Goal: Find specific page/section: Find specific page/section

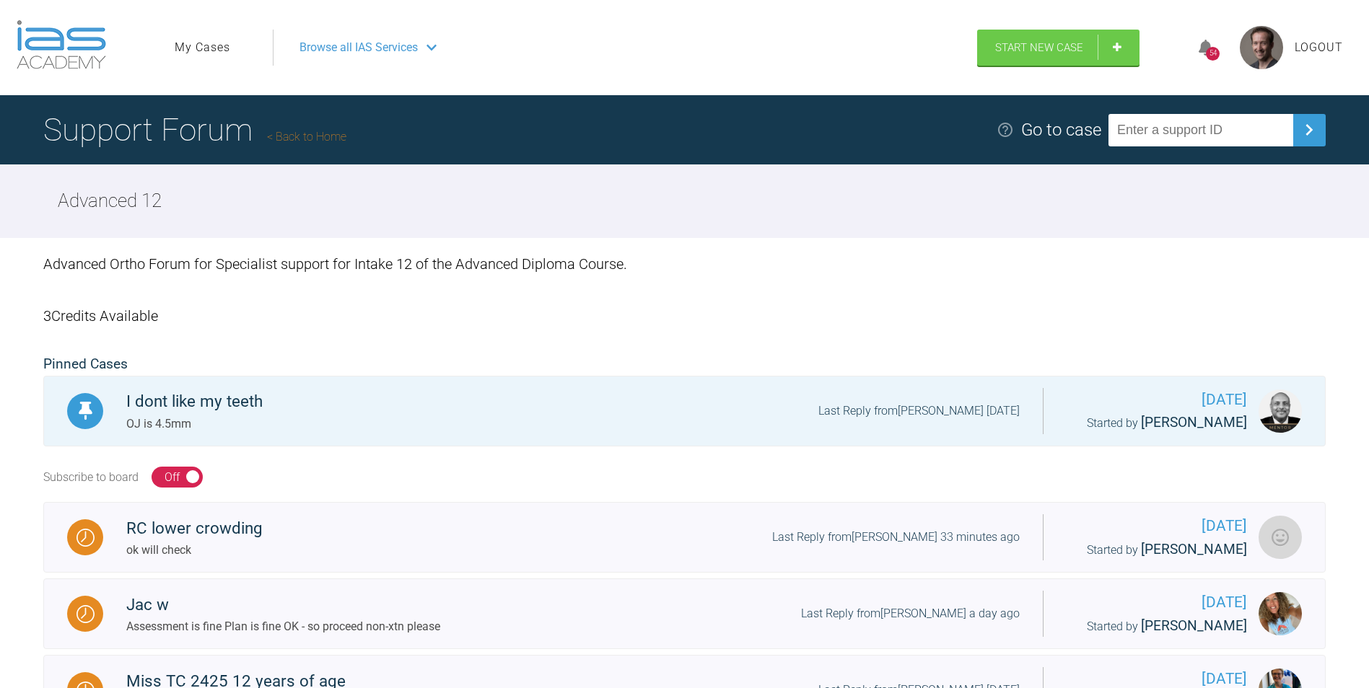
click at [1214, 45] on div "54" at bounding box center [1213, 48] width 54 height 34
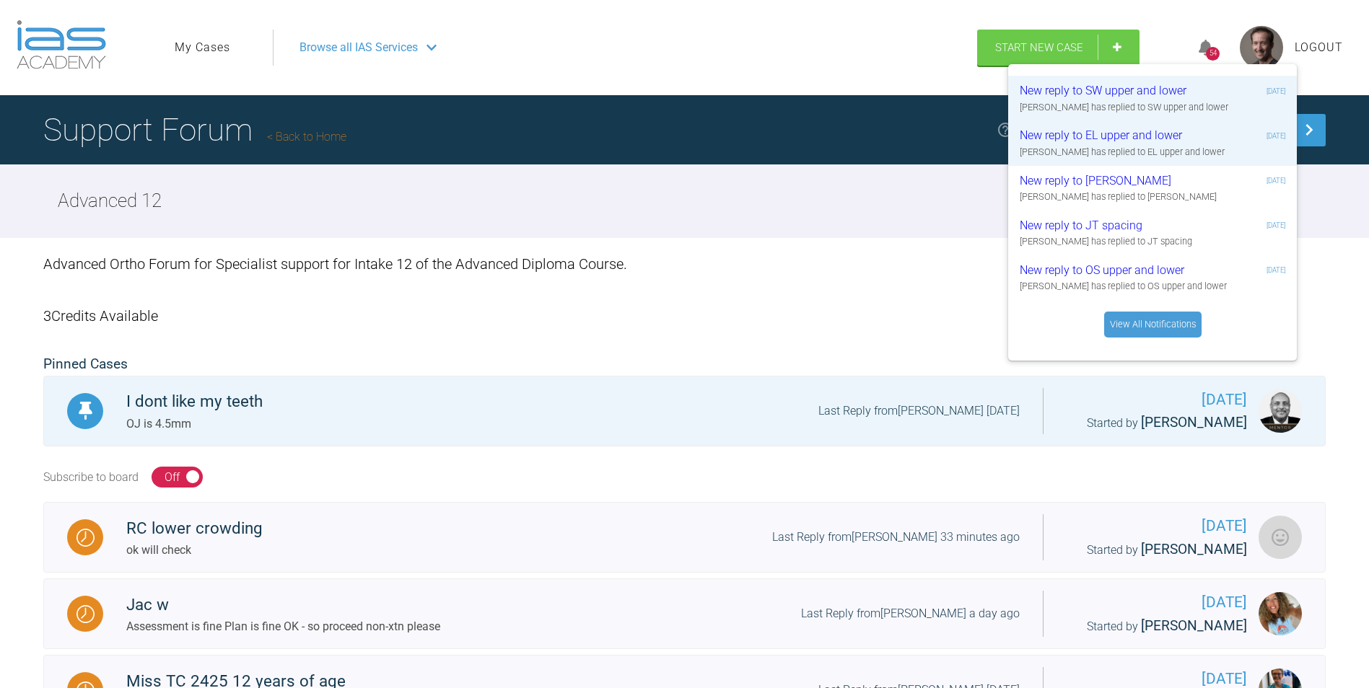
click at [212, 63] on ul "My Cases" at bounding box center [224, 48] width 98 height 36
click at [210, 56] on link "My Cases" at bounding box center [203, 47] width 56 height 19
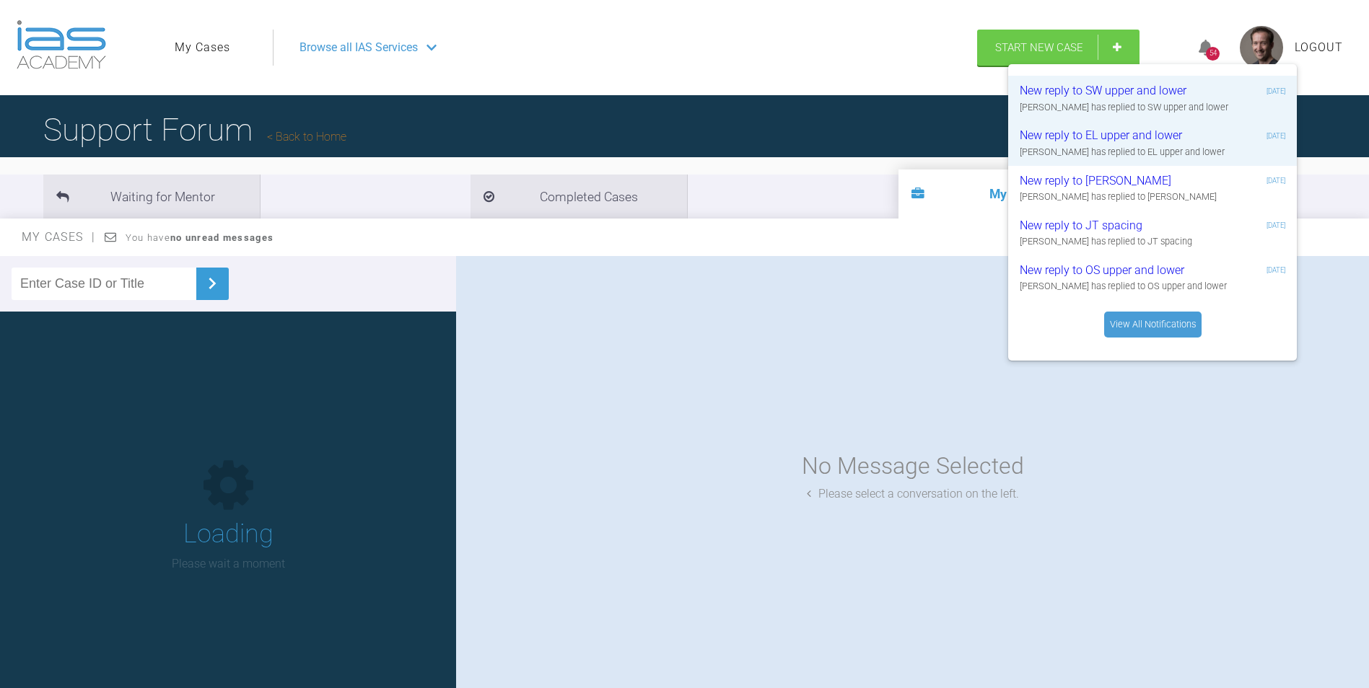
click at [121, 293] on input "text" at bounding box center [104, 284] width 185 height 32
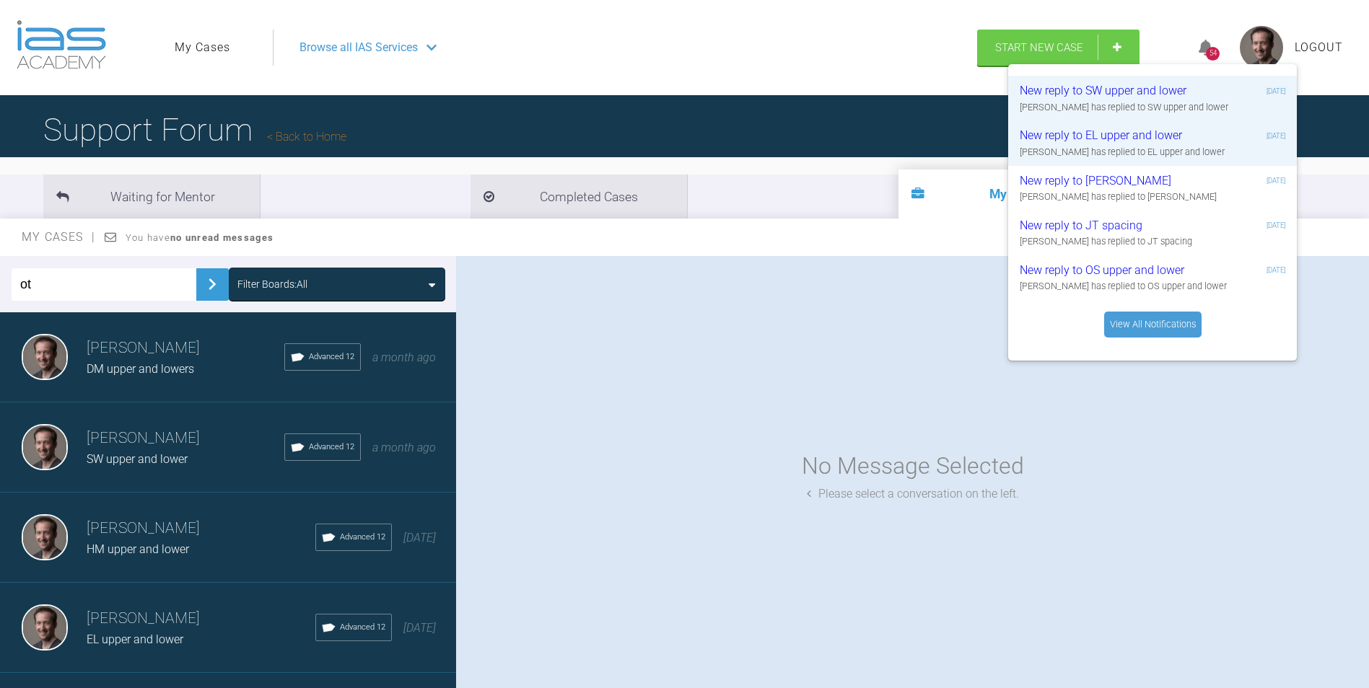
type input "ot"
click at [201, 284] on img at bounding box center [212, 284] width 23 height 23
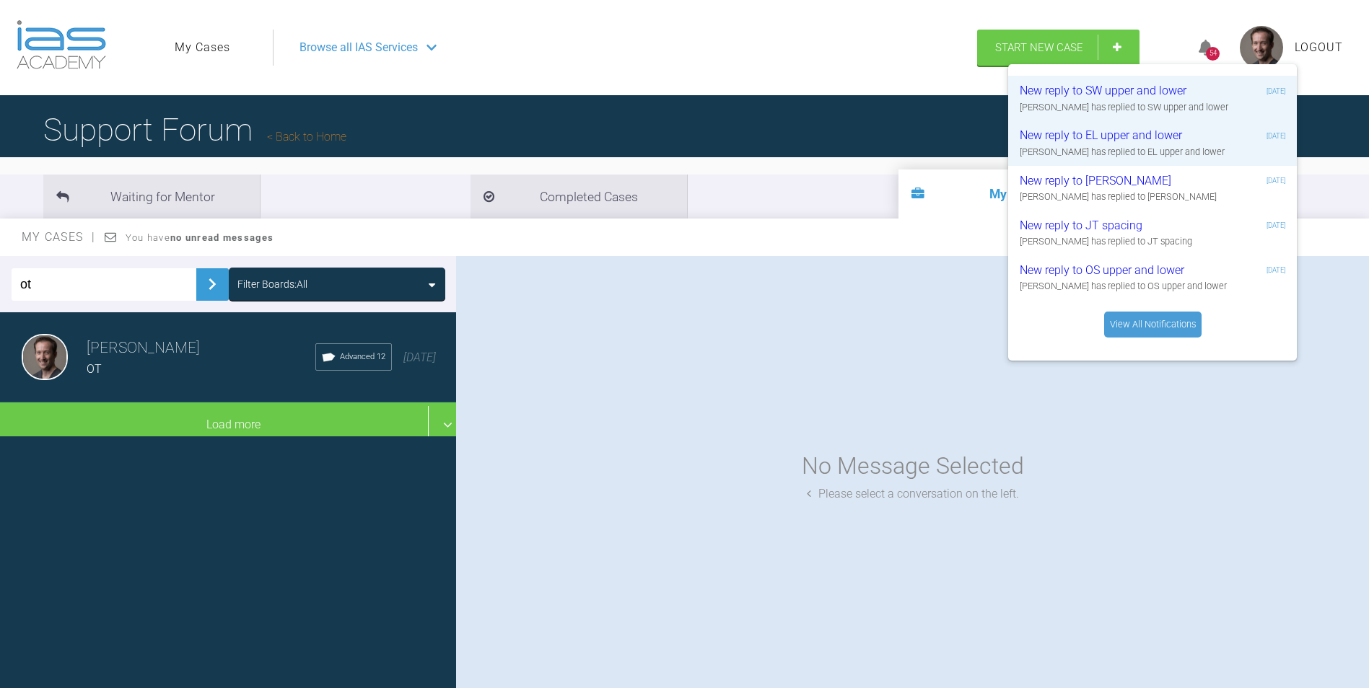
click at [149, 369] on div "OT" at bounding box center [201, 369] width 229 height 19
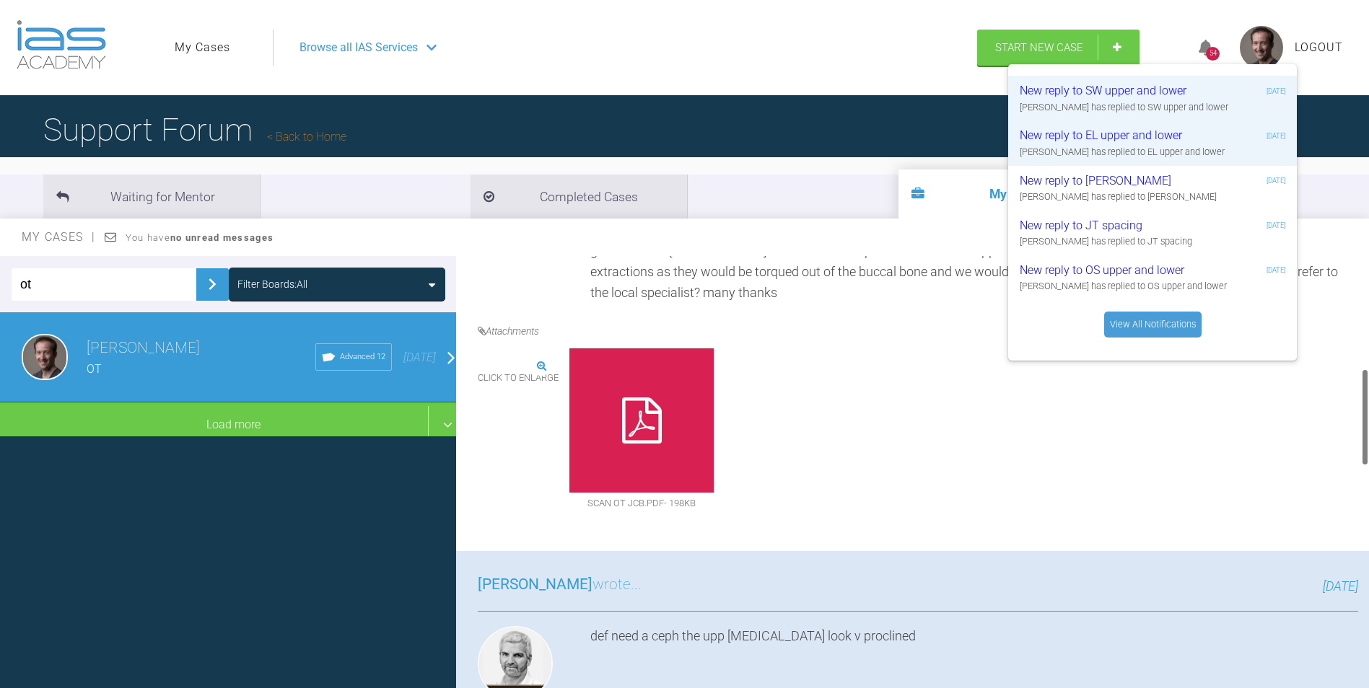
scroll to position [505, 0]
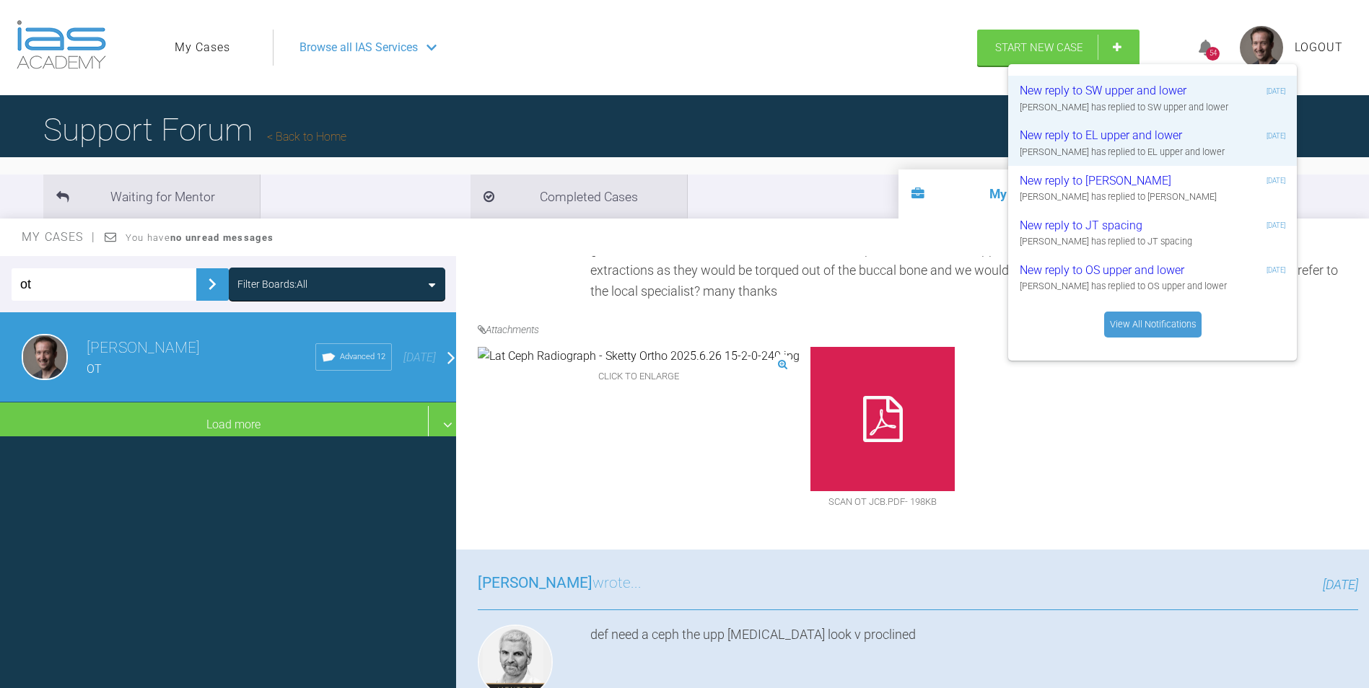
click at [863, 396] on icon at bounding box center [883, 419] width 40 height 46
